Goal: Information Seeking & Learning: Learn about a topic

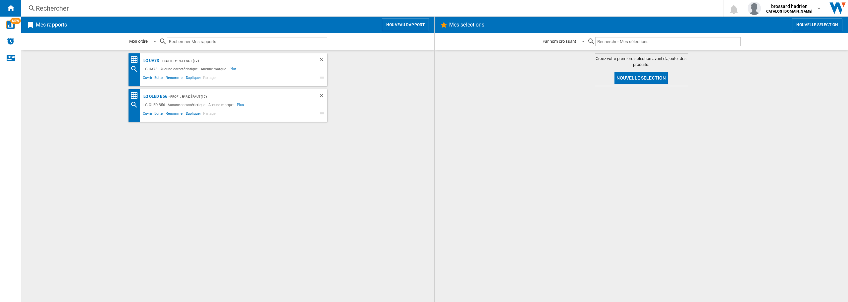
click at [71, 8] on div "Rechercher" at bounding box center [371, 8] width 670 height 9
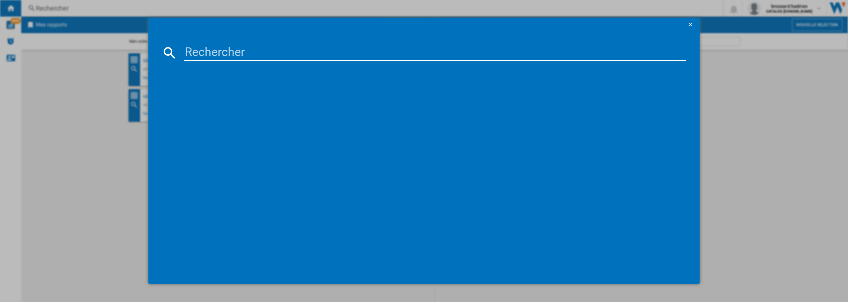
click at [211, 58] on input at bounding box center [435, 53] width 502 height 16
type input "4"
type input "RNC5"
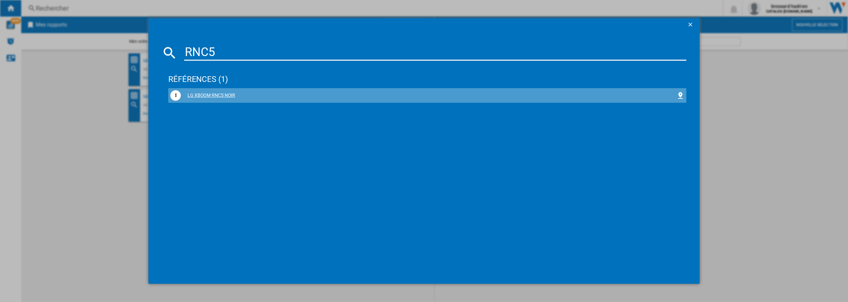
click at [199, 96] on div "LG XBOOM RNC5 NOIR" at bounding box center [429, 95] width 496 height 7
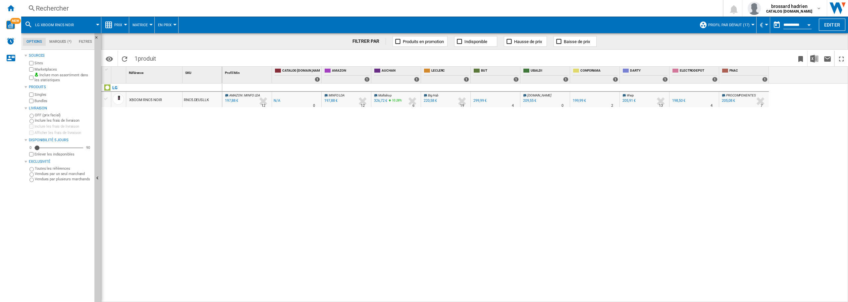
click at [429, 96] on span "Big Hub" at bounding box center [433, 95] width 10 height 4
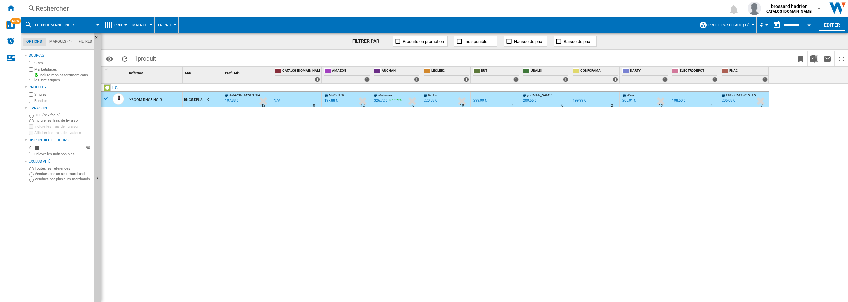
click at [430, 101] on div "220,58 €" at bounding box center [430, 100] width 13 height 4
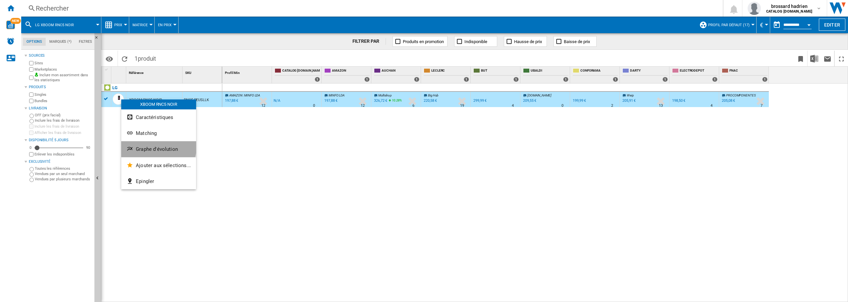
click at [150, 124] on button "Graphe d'évolution" at bounding box center [158, 149] width 75 height 16
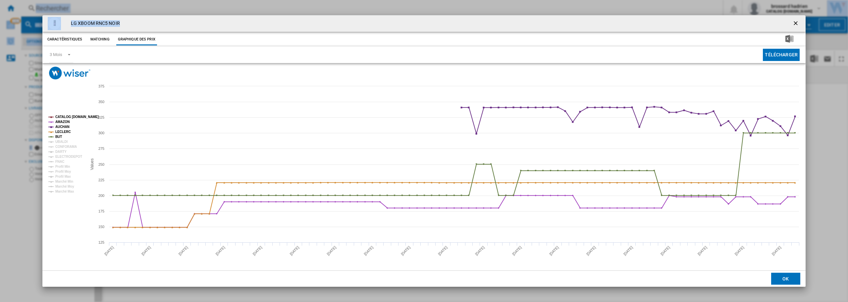
drag, startPoint x: 268, startPoint y: 18, endPoint x: 245, endPoint y: -34, distance: 56.7
click at [245, 0] on html "In order to access Insight, please log out and log in again OK NEW Rechercher R…" at bounding box center [424, 151] width 848 height 302
click at [61, 124] on tspan "CONFORAMA" at bounding box center [66, 147] width 22 height 4
click at [60, 124] on tspan "UBALDI" at bounding box center [61, 142] width 12 height 4
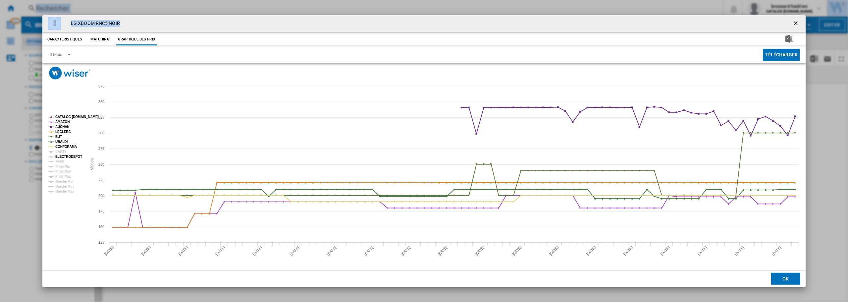
click at [66, 124] on tspan "ELECTRODEPOT" at bounding box center [68, 157] width 27 height 4
click at [63, 124] on tspan "FNAC" at bounding box center [59, 162] width 9 height 4
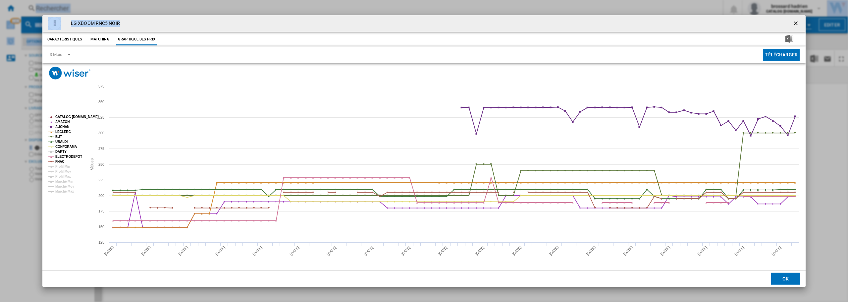
click at [62, 124] on tspan "DARTY" at bounding box center [60, 152] width 11 height 4
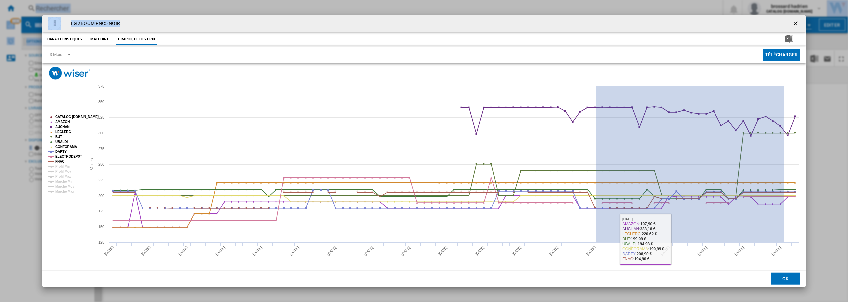
drag, startPoint x: 596, startPoint y: 234, endPoint x: 847, endPoint y: 253, distance: 251.6
click at [523, 124] on div "LG XBOOM RNC5 NOIR Caractéristiques Matching Graphique des prix price -1 € deli…" at bounding box center [424, 151] width 848 height 302
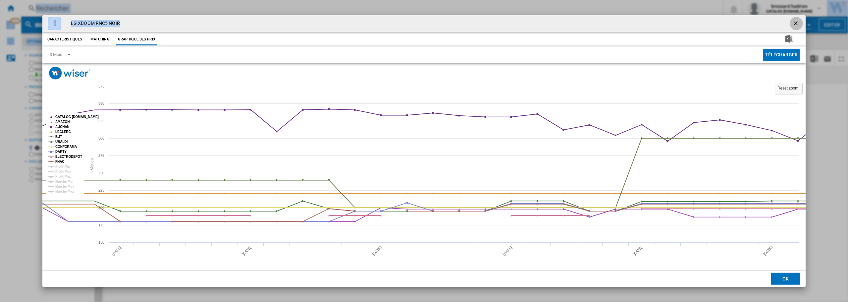
click at [523, 19] on button "Product popup" at bounding box center [796, 23] width 13 height 13
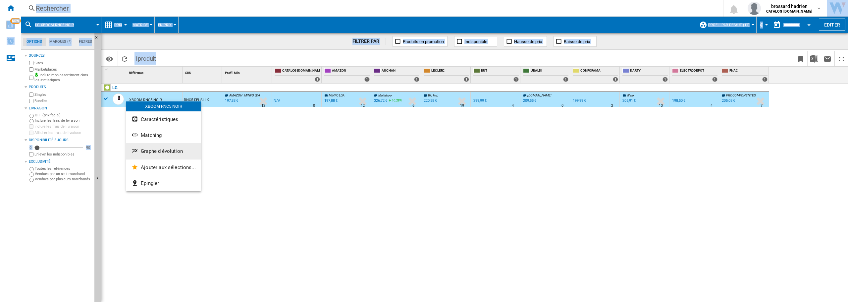
click at [145, 124] on span "Graphe d'évolution" at bounding box center [162, 151] width 42 height 6
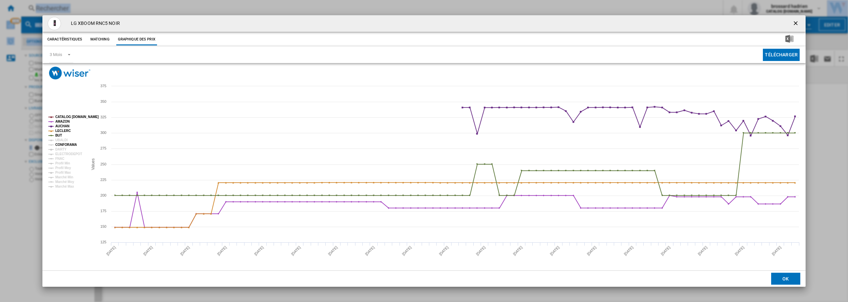
click at [66, 124] on tspan "CONFORAMA" at bounding box center [66, 145] width 22 height 4
click at [67, 124] on rect "Product popup" at bounding box center [65, 152] width 39 height 78
click at [64, 124] on tspan "ELECTRODEPOT" at bounding box center [68, 154] width 27 height 4
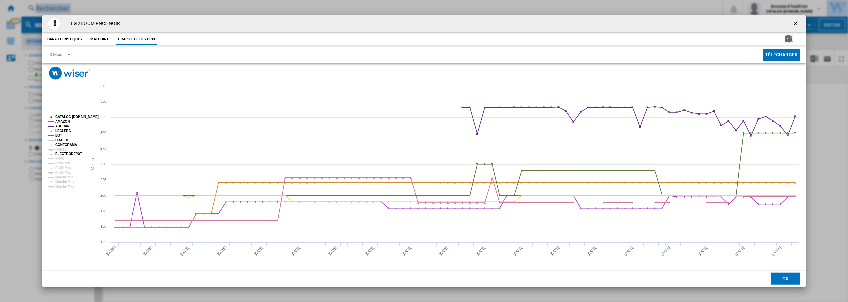
click at [59, 124] on tspan "UBALDI" at bounding box center [61, 140] width 12 height 4
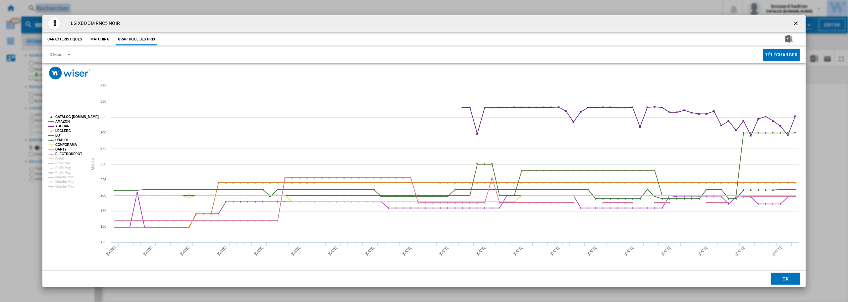
click at [62, 124] on tspan "DARTY" at bounding box center [60, 149] width 11 height 4
click at [62, 124] on tspan "Profil Min" at bounding box center [62, 163] width 15 height 4
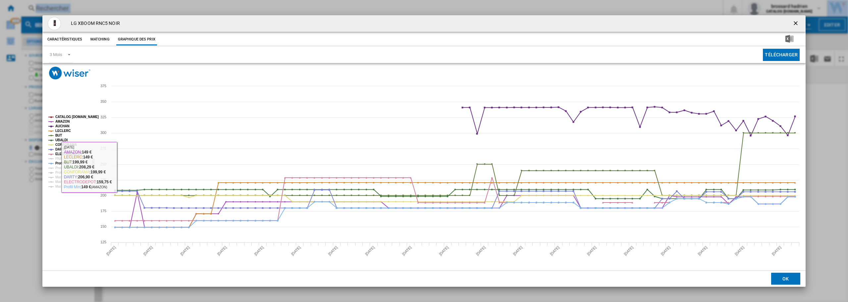
click at [65, 124] on rect "Product popup" at bounding box center [65, 152] width 39 height 78
click at [59, 124] on tspan "FNAC" at bounding box center [59, 159] width 9 height 4
click at [62, 124] on tspan "Profil Moy" at bounding box center [63, 168] width 16 height 4
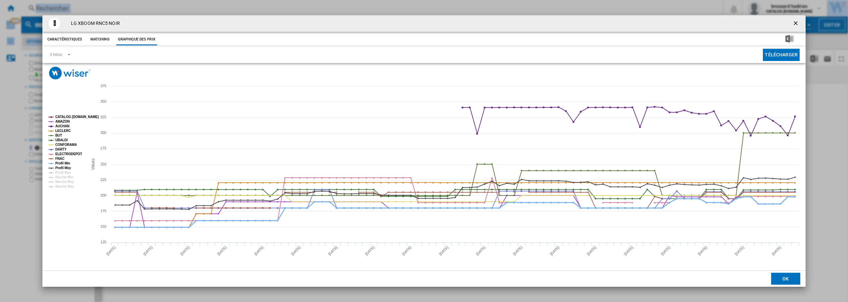
click at [64, 124] on tspan "Profil Min" at bounding box center [62, 163] width 15 height 4
click at [65, 124] on tspan "Profil Max" at bounding box center [63, 173] width 16 height 4
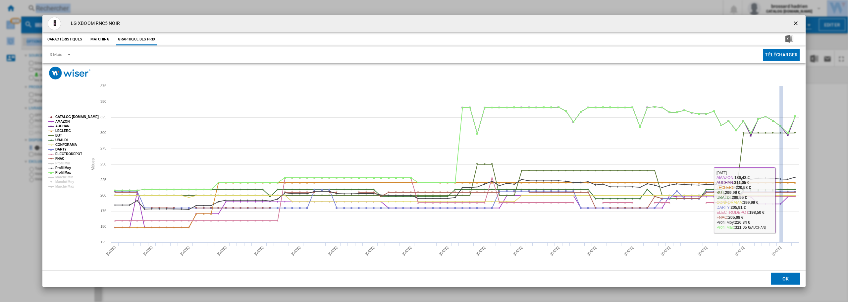
drag, startPoint x: 780, startPoint y: 200, endPoint x: 825, endPoint y: 196, distance: 45.6
click at [523, 124] on div "LG XBOOM RNC5 NOIR Caractéristiques Matching Graphique des prix price -1 € deli…" at bounding box center [424, 151] width 848 height 302
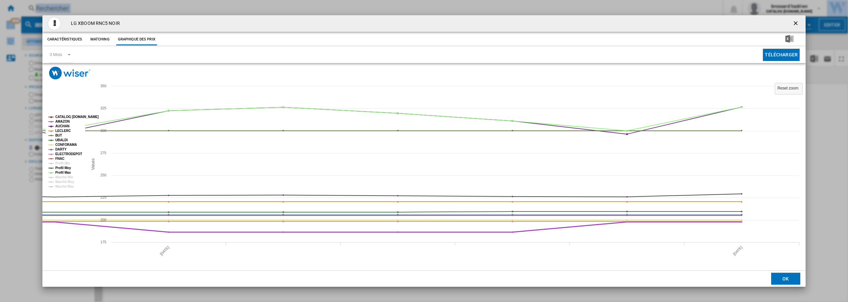
click at [57, 122] on tspan "AMAZON" at bounding box center [62, 122] width 14 height 4
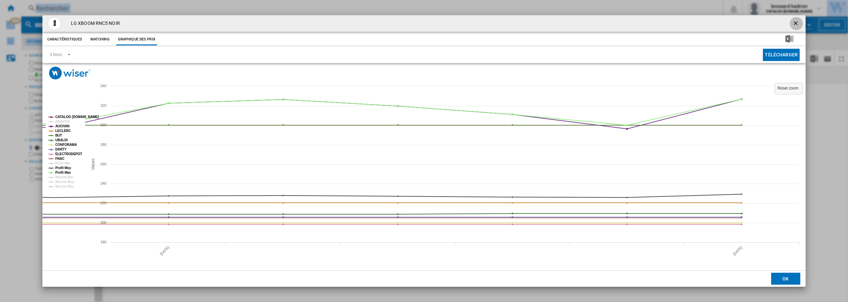
drag, startPoint x: 795, startPoint y: 23, endPoint x: 476, endPoint y: 23, distance: 319.2
click at [523, 23] on ng-md-icon "getI18NText('BUTTONS.CLOSE_DIALOG')" at bounding box center [797, 24] width 8 height 8
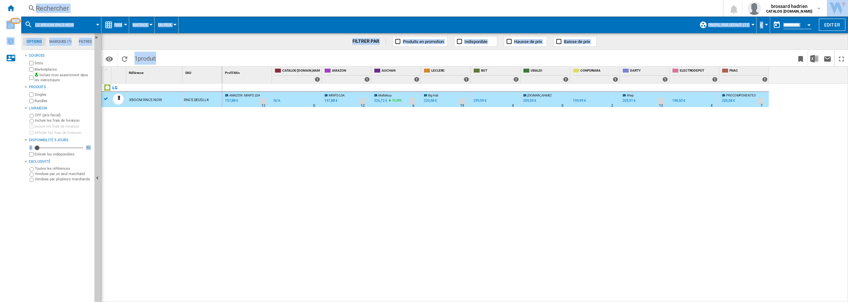
click at [77, 7] on div "Rechercher" at bounding box center [371, 8] width 670 height 9
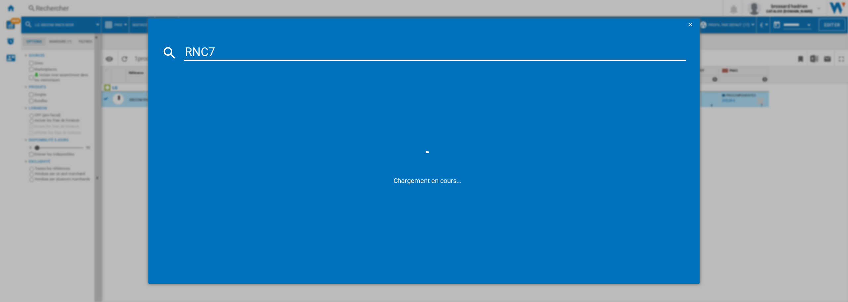
type input "RNC7"
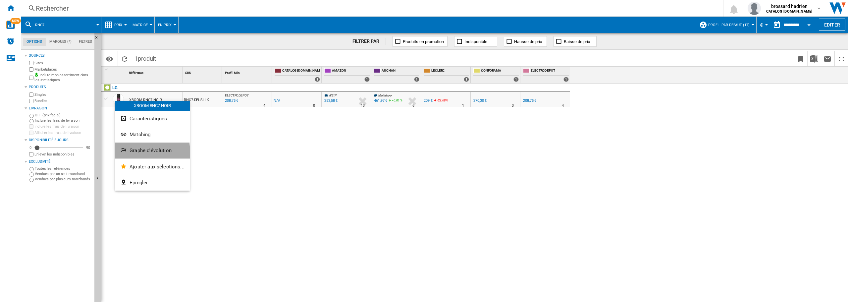
click at [135, 124] on button "Graphe d'évolution" at bounding box center [152, 151] width 75 height 16
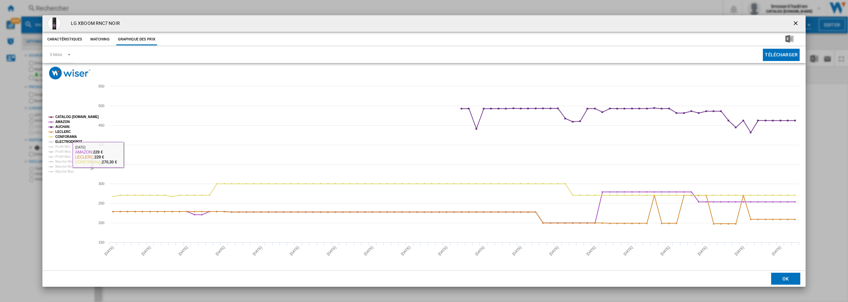
click at [71, 124] on tspan "ELECTRODEPOT" at bounding box center [68, 142] width 27 height 4
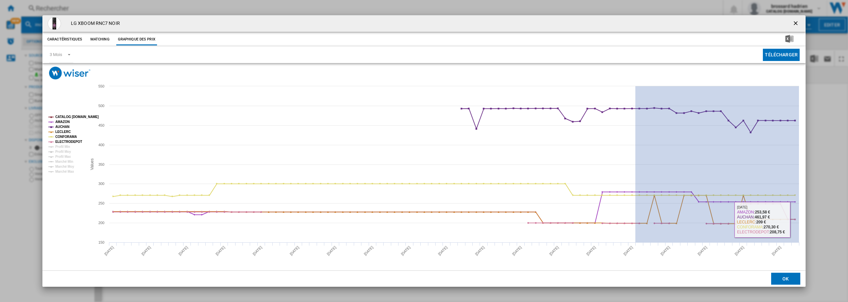
drag, startPoint x: 636, startPoint y: 179, endPoint x: 806, endPoint y: 221, distance: 175.2
click at [523, 124] on icon "Created with Highcharts 5.0.14 Values 200 300 400 500 150 250 350 450 550 CATAL…" at bounding box center [424, 175] width 764 height 191
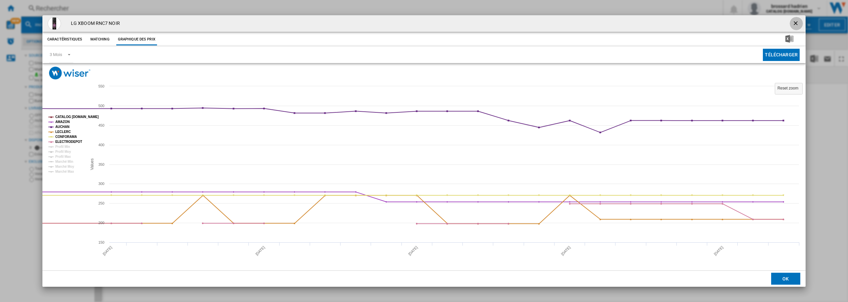
click at [523, 22] on ng-md-icon "getI18NText('BUTTONS.CLOSE_DIALOG')" at bounding box center [797, 24] width 8 height 8
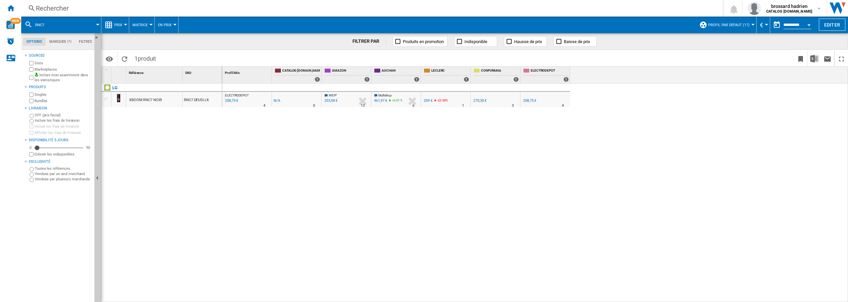
click at [68, 6] on div "Rechercher" at bounding box center [371, 8] width 670 height 9
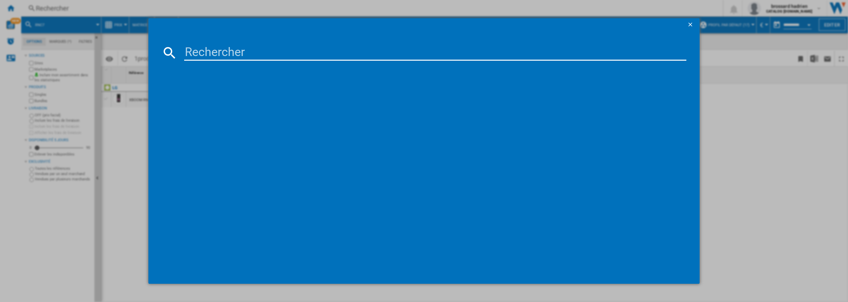
click at [234, 60] on input at bounding box center [435, 53] width 502 height 16
type input "RNC5"
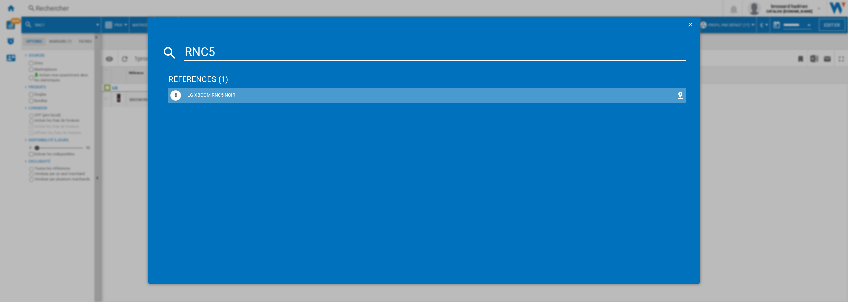
click at [210, 96] on div "LG XBOOM RNC5 NOIR" at bounding box center [429, 95] width 496 height 7
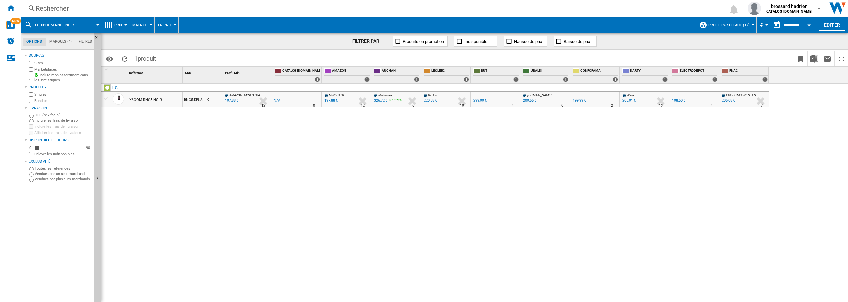
click at [236, 96] on span "AMAZON" at bounding box center [235, 95] width 13 height 4
